Goal: Task Accomplishment & Management: Use online tool/utility

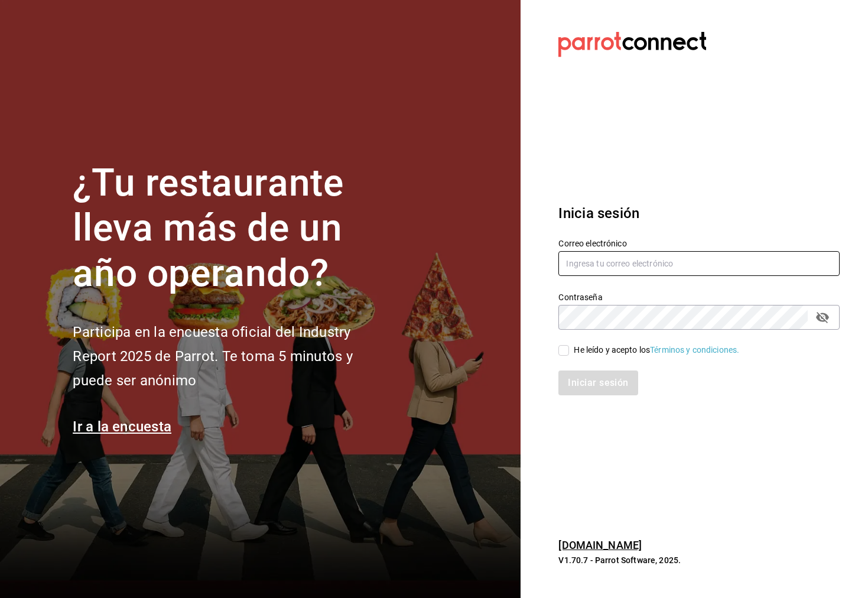
type input "[EMAIL_ADDRESS][DOMAIN_NAME]"
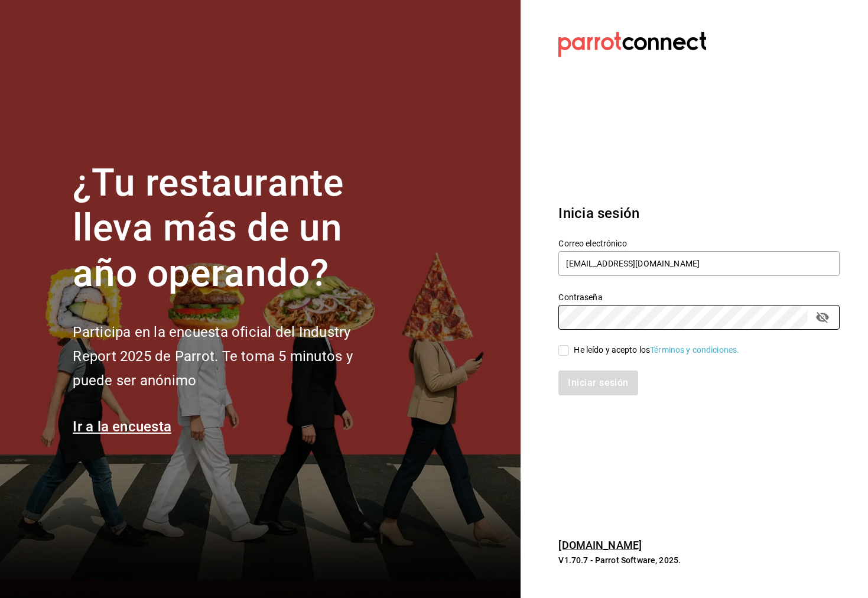
click at [561, 355] on input "He leído y acepto los Términos y condiciones." at bounding box center [563, 350] width 11 height 11
checkbox input "true"
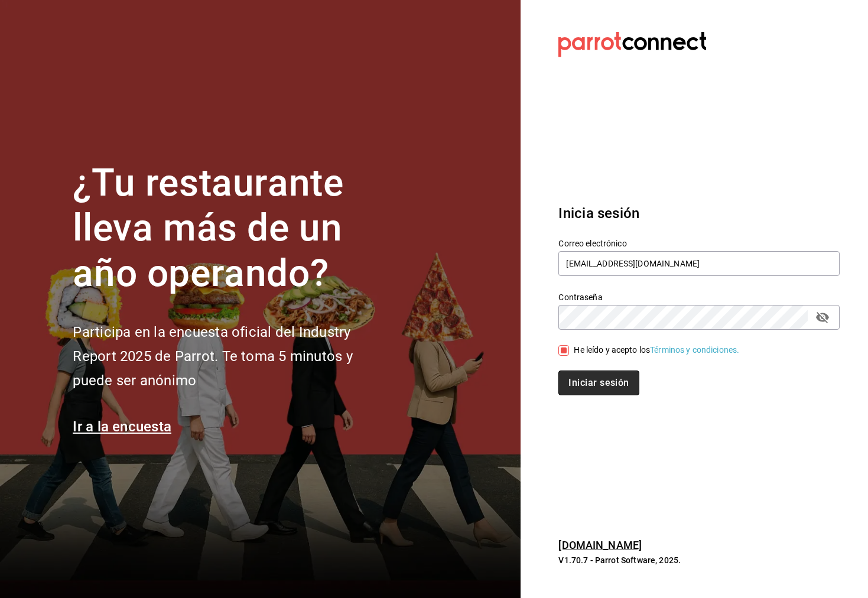
click at [568, 374] on button "Iniciar sesión" at bounding box center [598, 382] width 80 height 25
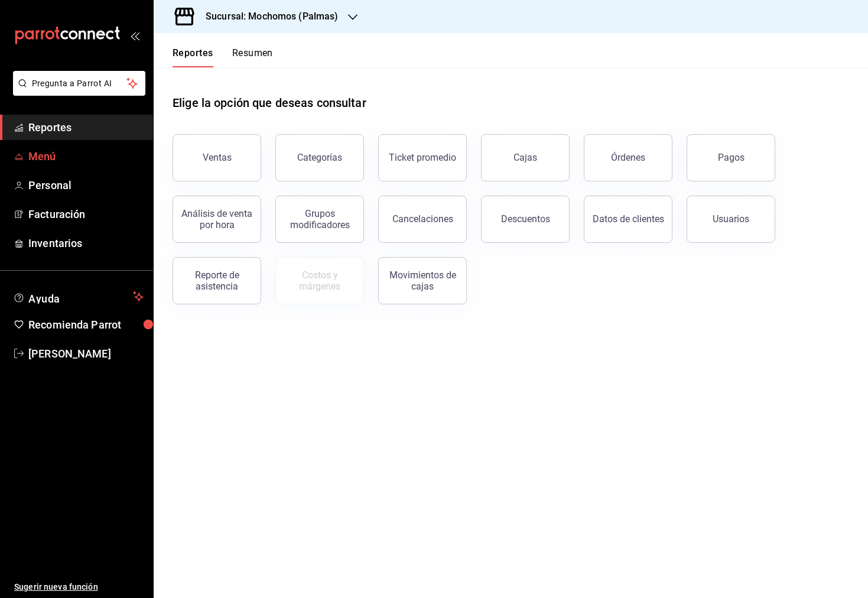
click at [66, 164] on span "Menú" at bounding box center [85, 156] width 115 height 16
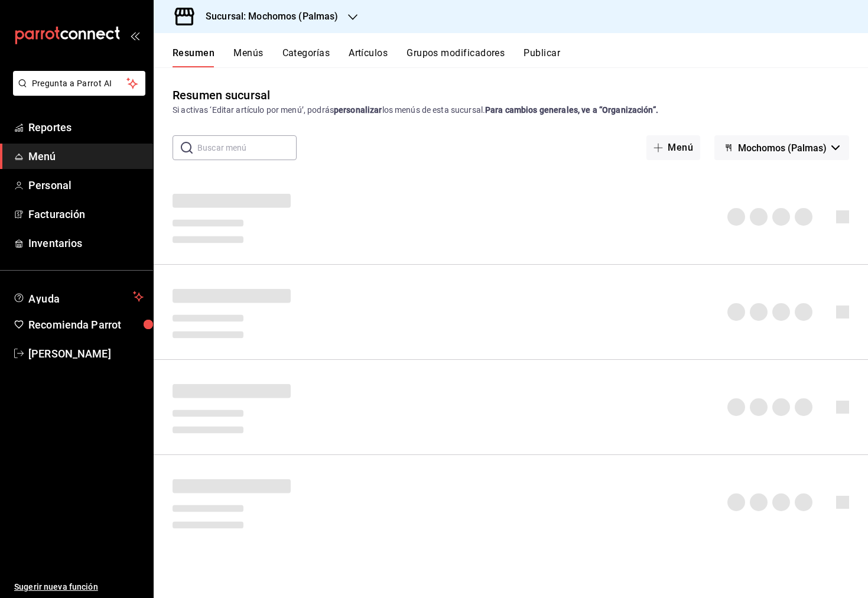
click at [253, 50] on button "Menús" at bounding box center [248, 57] width 30 height 20
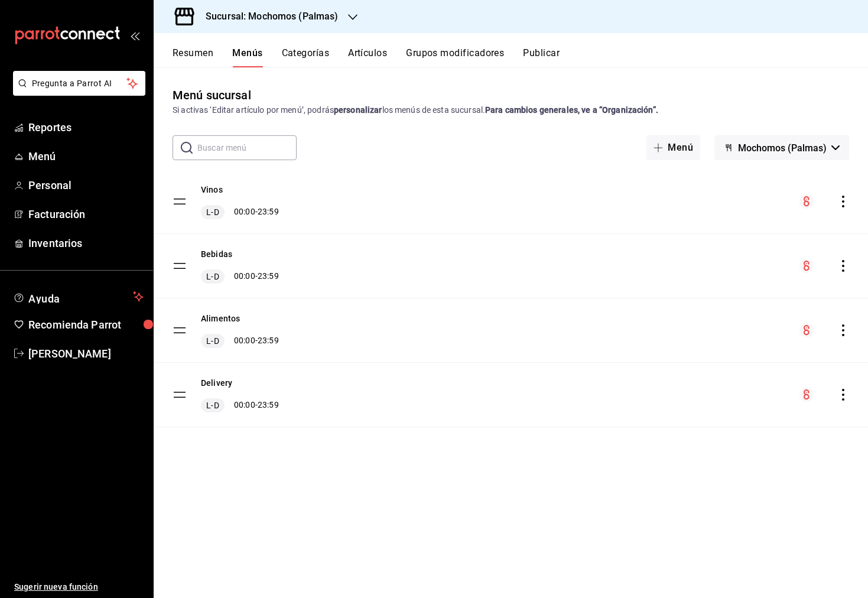
click at [839, 263] on icon "actions" at bounding box center [843, 266] width 12 height 12
click at [729, 330] on li "Previsualizar" at bounding box center [739, 342] width 184 height 24
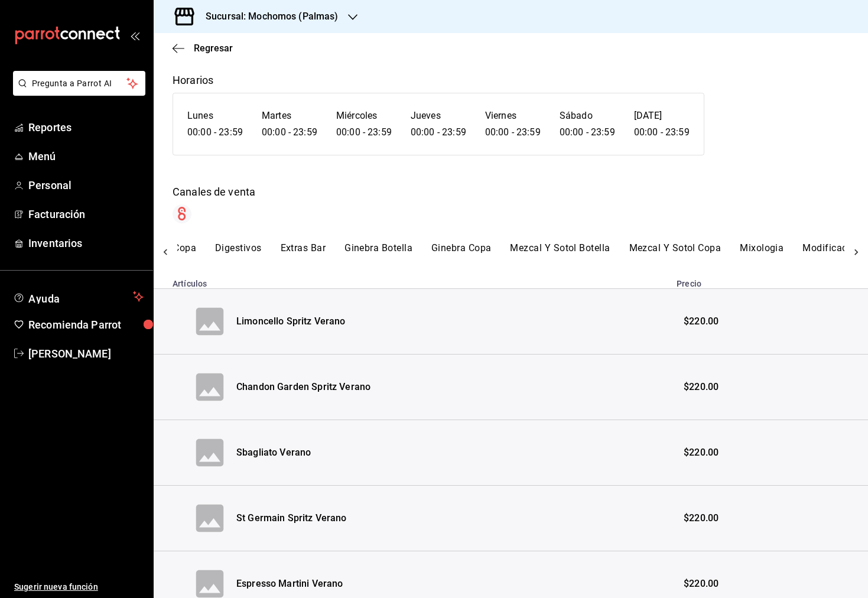
scroll to position [0, 1143]
click at [627, 248] on button "Mezcal Y Sotol Copa" at bounding box center [673, 252] width 92 height 20
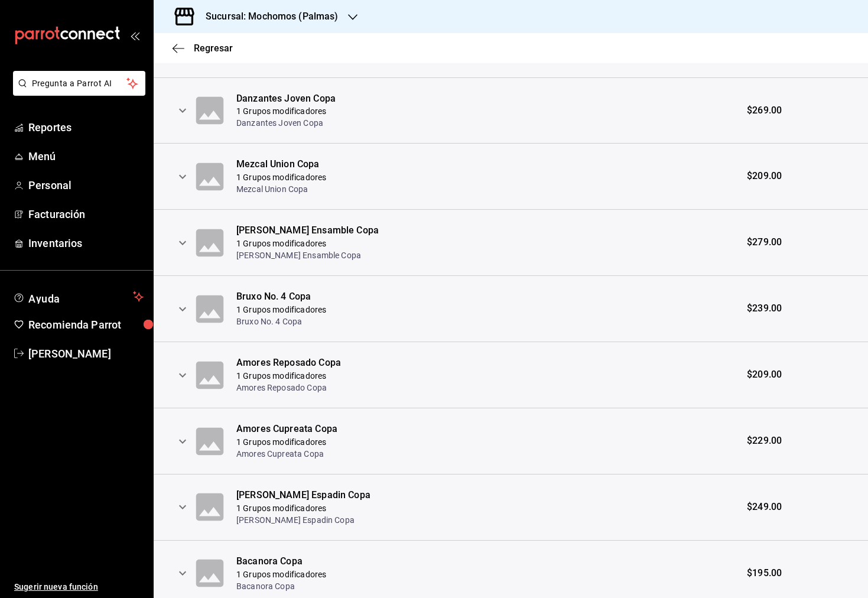
scroll to position [0, 0]
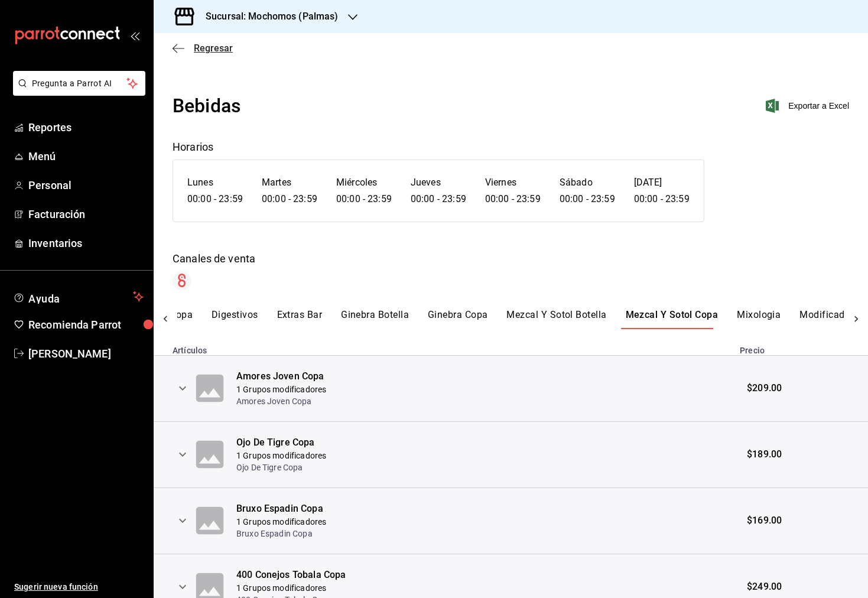
click at [177, 43] on span "Regresar" at bounding box center [202, 48] width 60 height 11
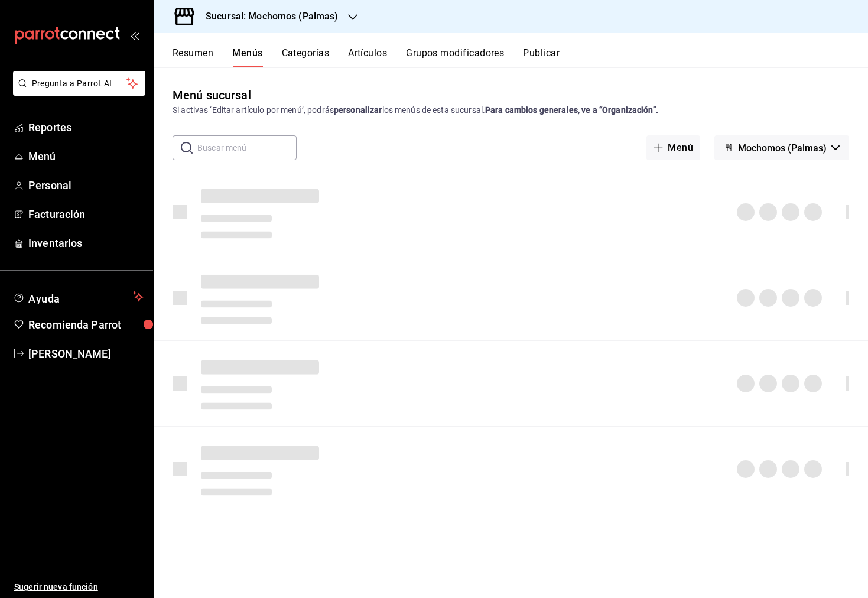
click at [381, 49] on button "Artículos" at bounding box center [367, 57] width 39 height 20
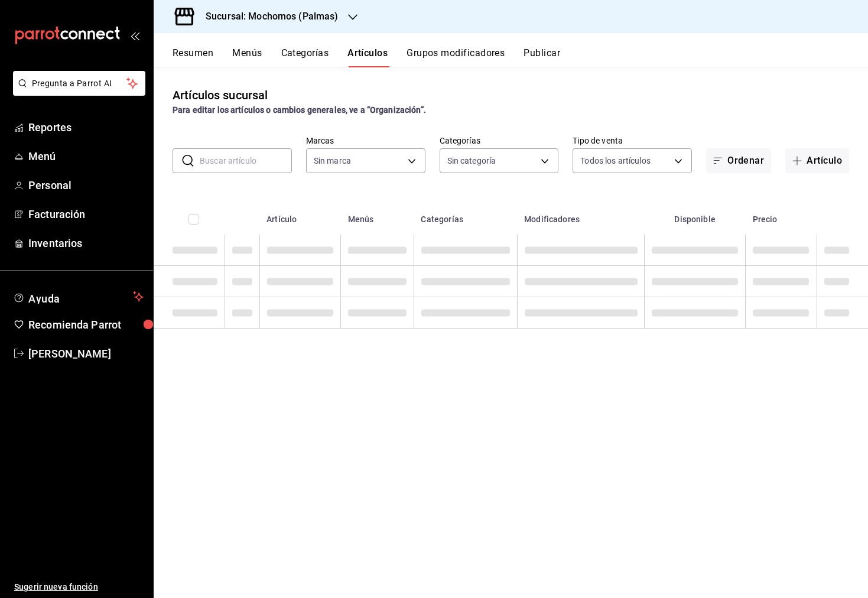
click at [253, 159] on input "text" at bounding box center [246, 161] width 92 height 24
type input "70f98016-ab90-4f26-81e6-ab4884d8d8a0"
type input "bf8485d7-e0cc-45c4-ab71-007f8ecc3e56,b9965cb2-92ec-4840-853f-0e08f184e216,7b542…"
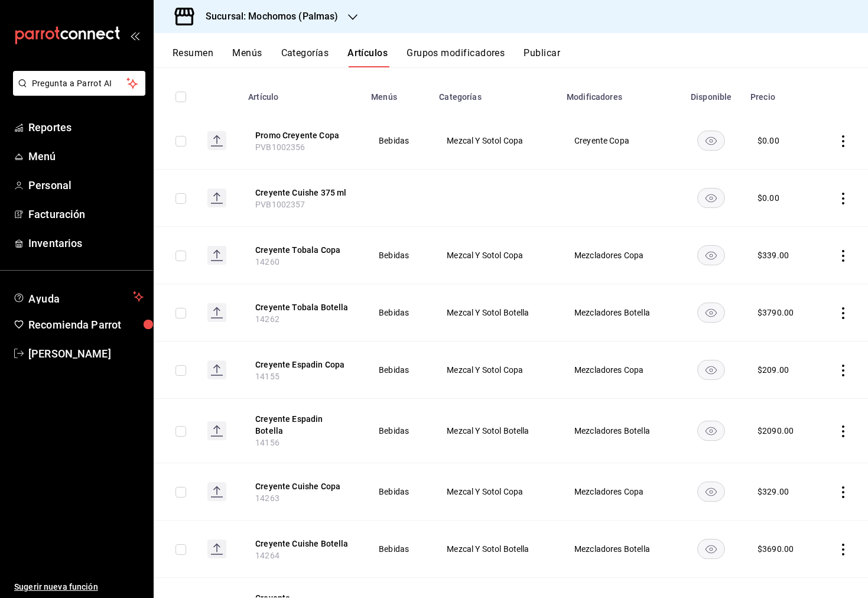
scroll to position [119, 0]
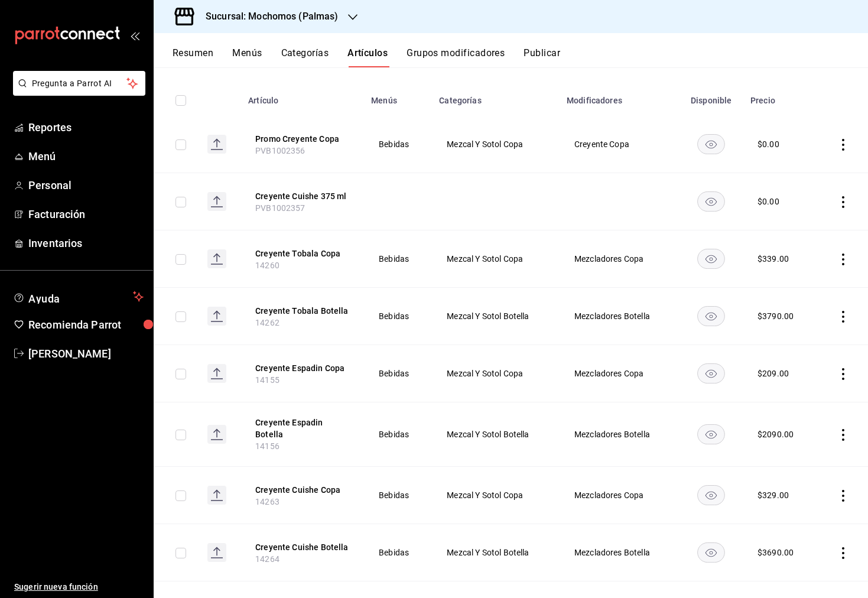
type input "CREYENTE"
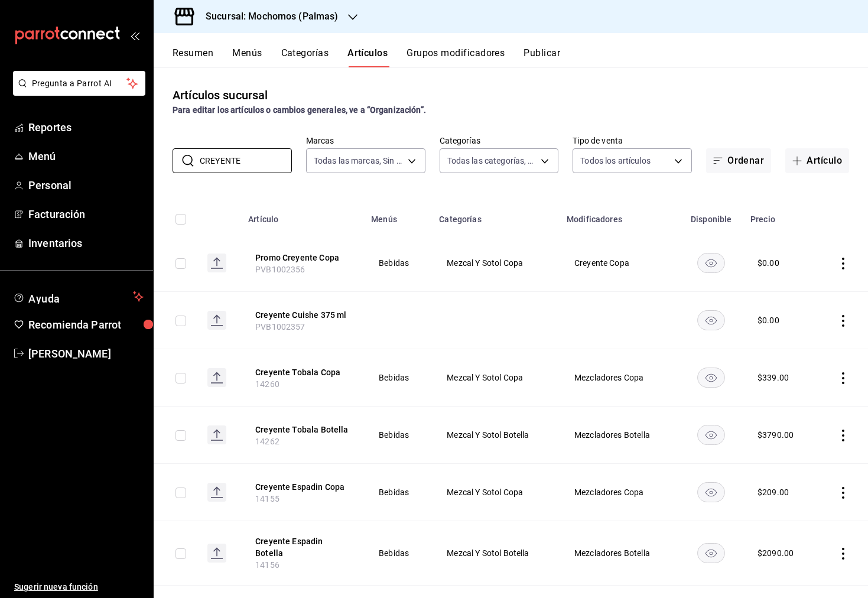
click at [354, 13] on icon "button" at bounding box center [352, 16] width 9 height 9
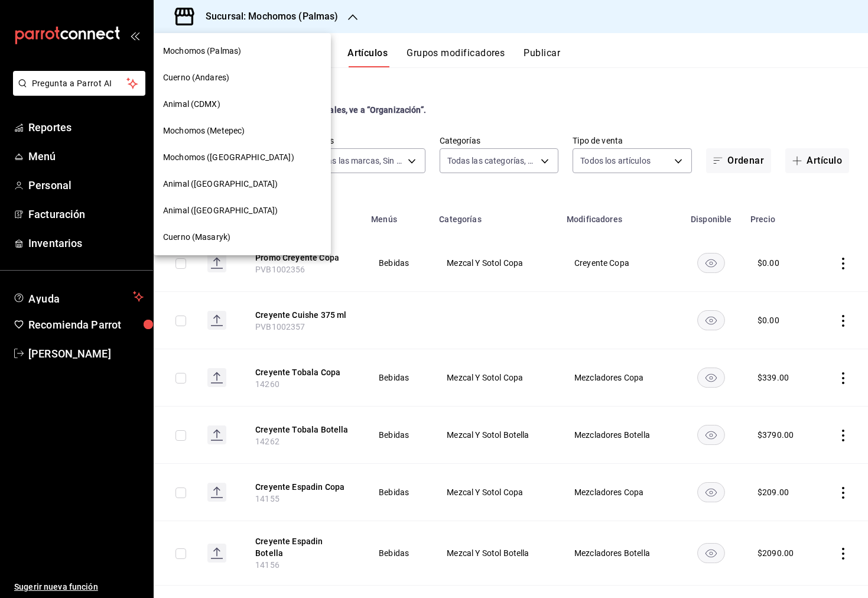
click at [253, 127] on div "Mochomos (Metepec)" at bounding box center [242, 131] width 158 height 12
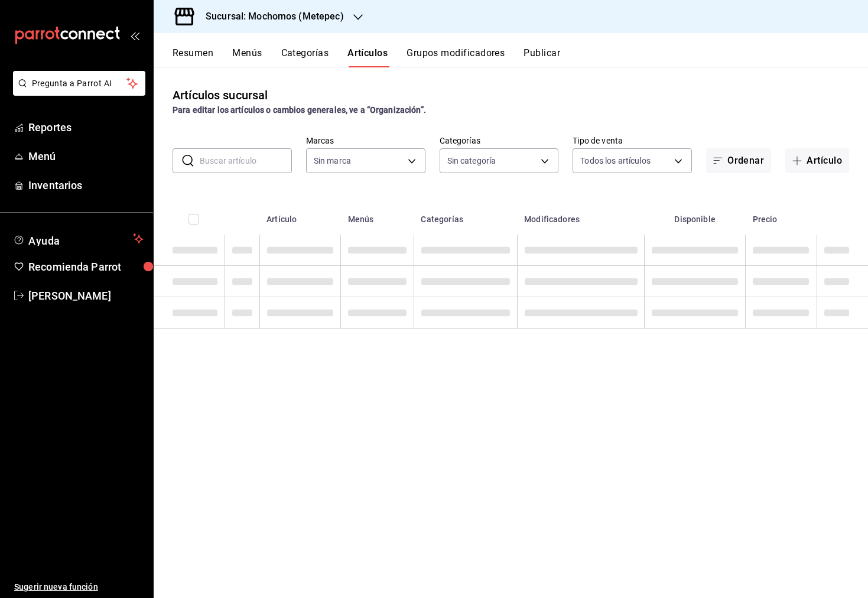
click at [271, 158] on input "text" at bounding box center [246, 161] width 92 height 24
type input "CR"
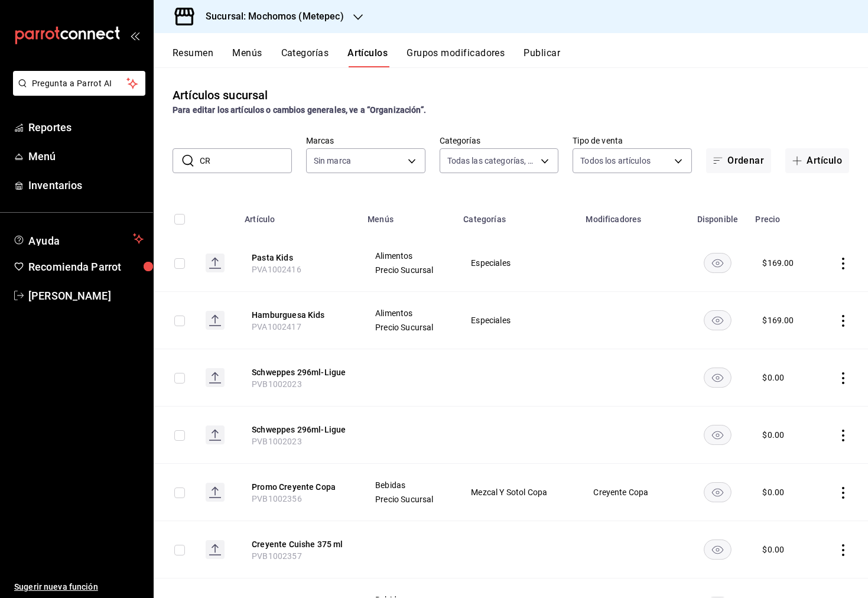
type input "c9cbc288-c827-488d-81f5-370afefb1912,46081463-7037-4dd2-a9ab-e56ff6a8fa7c,bf958…"
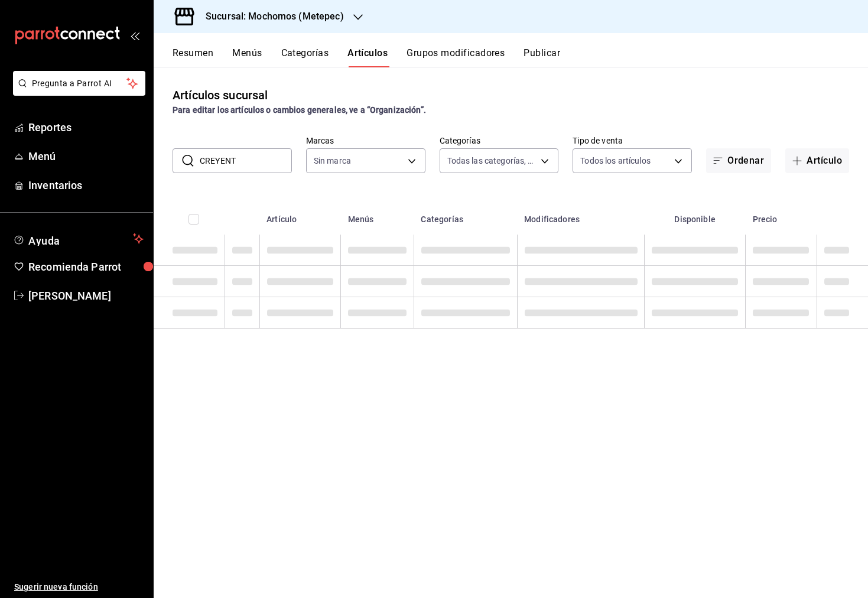
type input "CREYENTE"
type input "2365f74e-aa6b-4392-bdf2-72765591bddf"
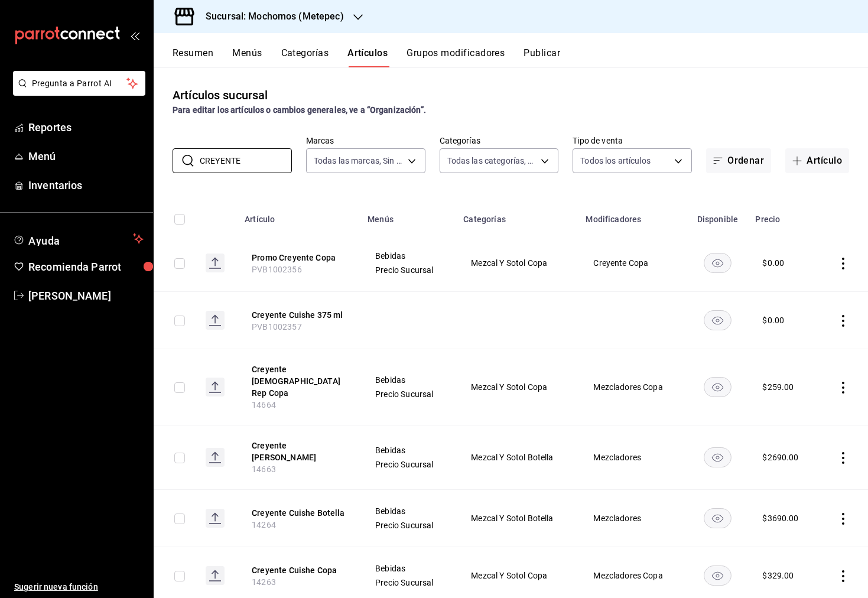
type input "CREYENTE"
click at [339, 14] on h3 "Sucursal: Mochomos (Metepec)" at bounding box center [270, 16] width 148 height 14
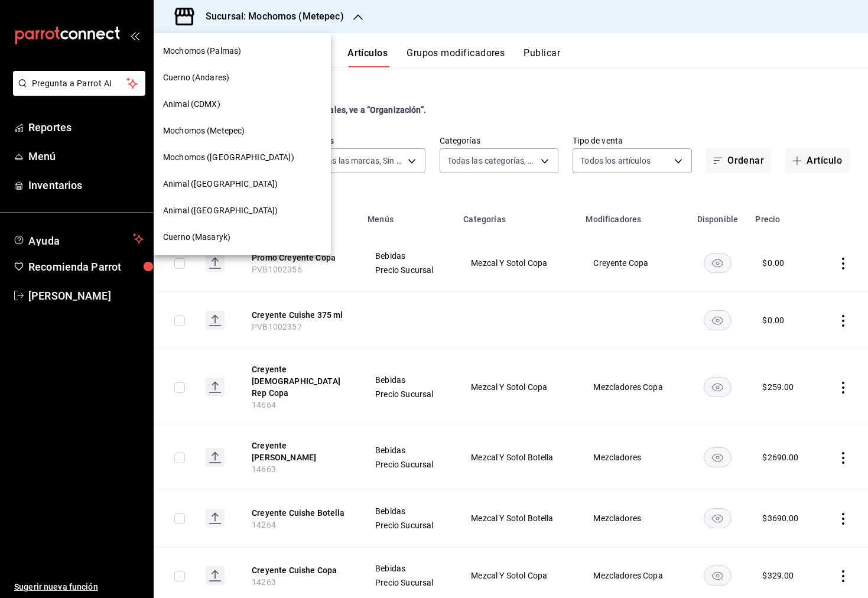
click at [244, 156] on div "Mochomos (Puebla)" at bounding box center [242, 157] width 158 height 12
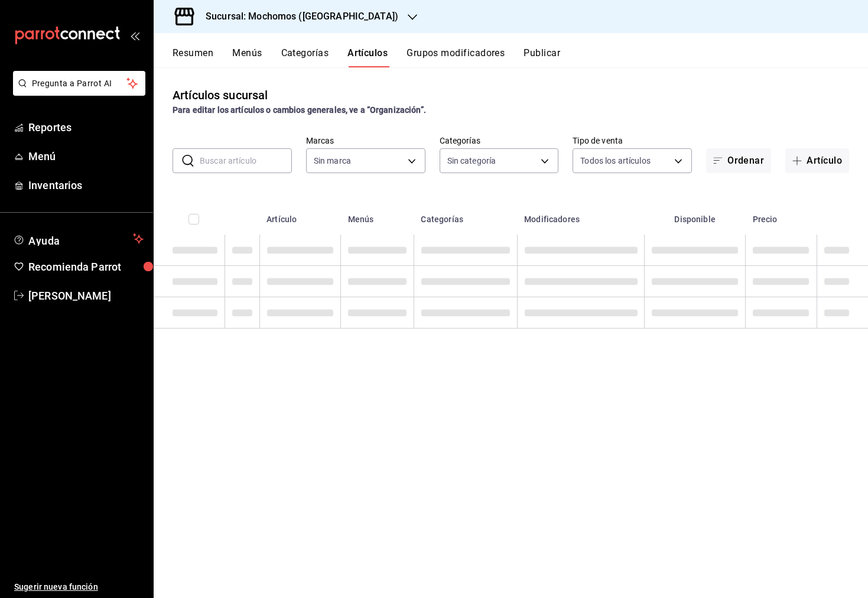
type input "357a9704-c999-4c63-af81-0c25438b67b5,a93eec79-672f-49c2-b1cd-14f211909374,5e983…"
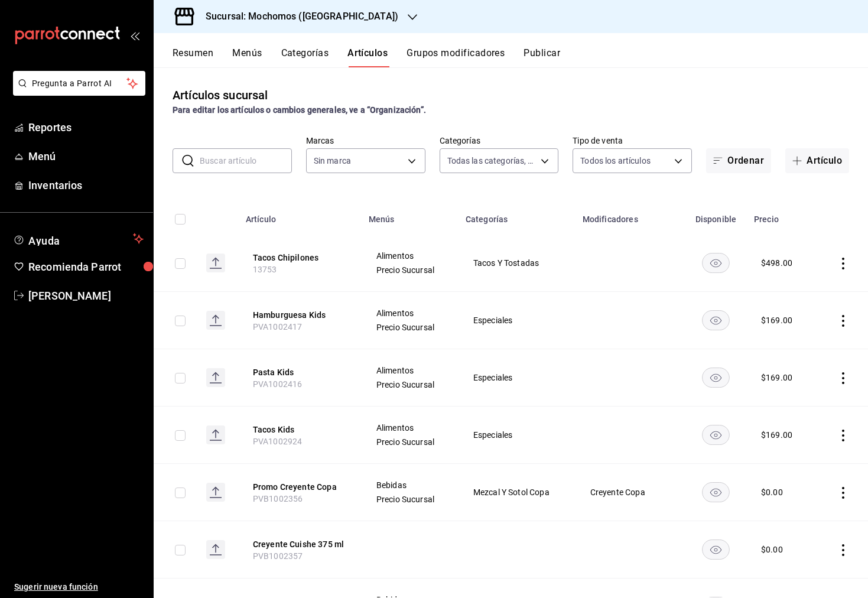
type input "65eb7388-82e4-42fa-8caf-680550c77e6f"
click at [244, 168] on input "text" at bounding box center [246, 161] width 92 height 24
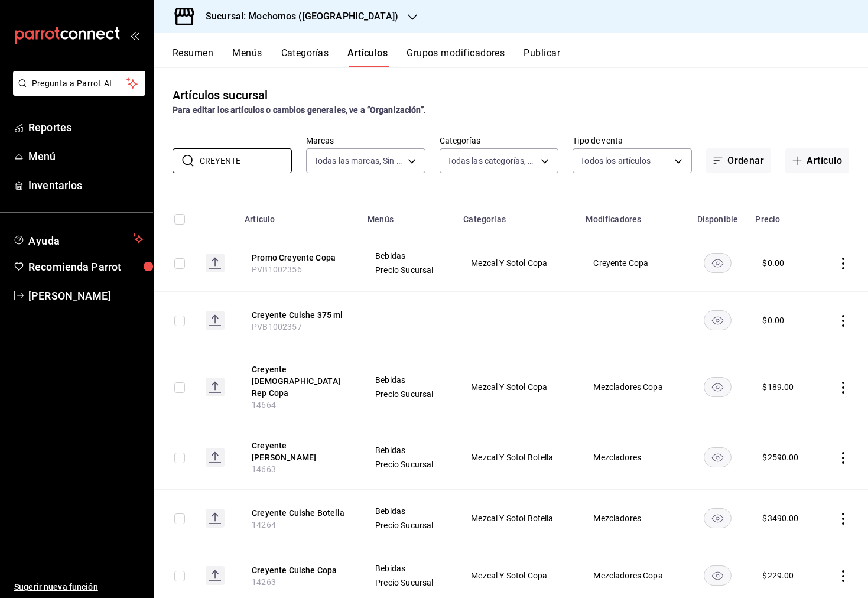
type input "CREYENTE"
